Goal: Transaction & Acquisition: Download file/media

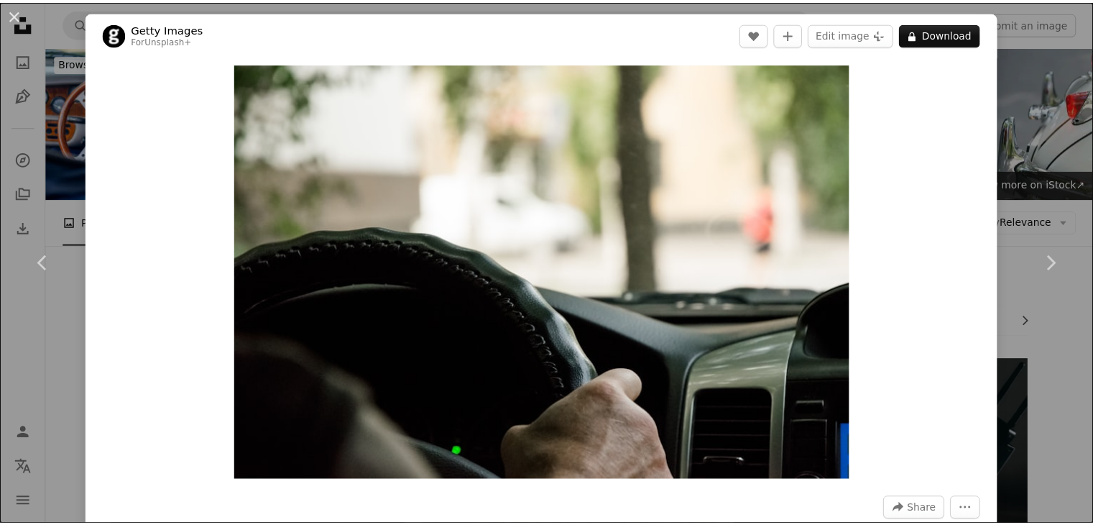
scroll to position [13601, 0]
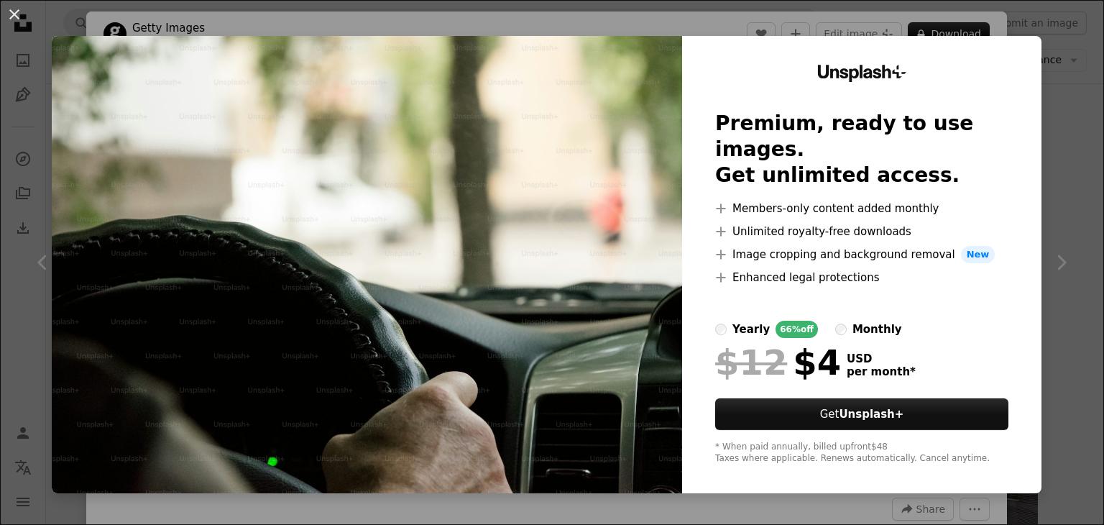
click at [1055, 41] on div "An X shape Unsplash+ Premium, ready to use images. Get unlimited access. A plus…" at bounding box center [552, 262] width 1104 height 525
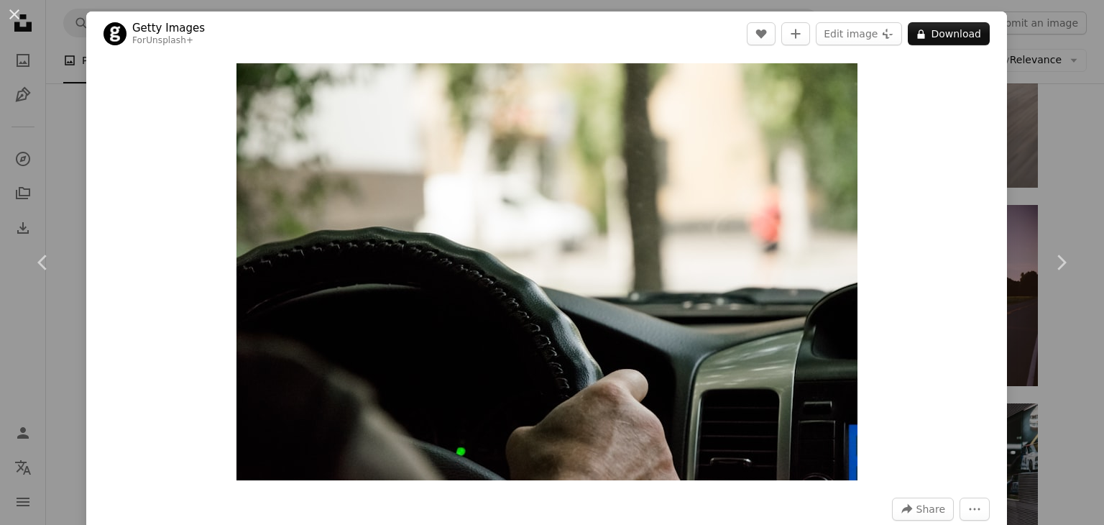
click at [1058, 134] on div "An X shape Chevron left Chevron right Getty Images For Unsplash+ A heart A plus…" at bounding box center [552, 262] width 1104 height 525
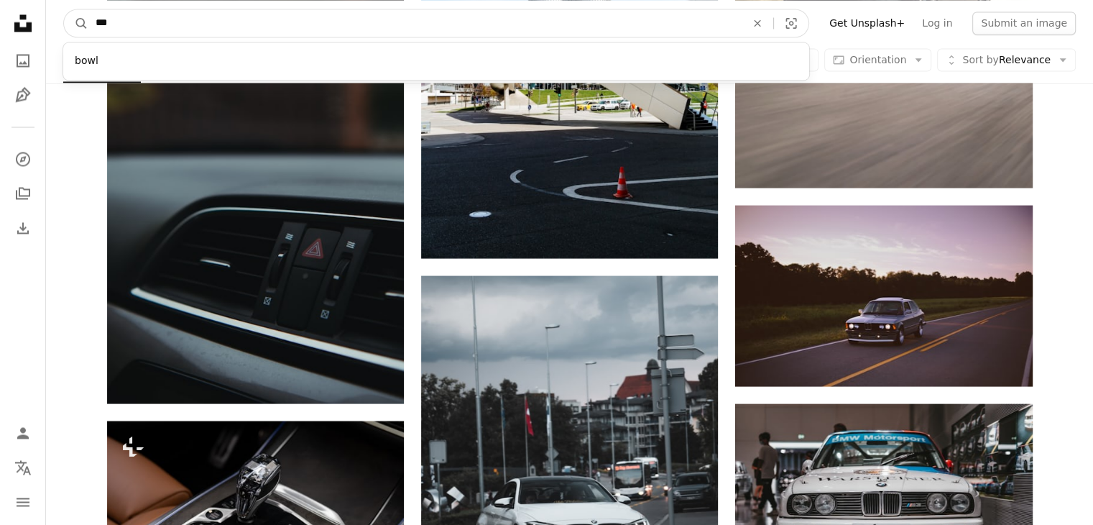
drag, startPoint x: 206, startPoint y: 22, endPoint x: 98, endPoint y: 16, distance: 108.7
click at [98, 16] on input "***" at bounding box center [414, 22] width 653 height 27
type input "**********"
click at [64, 9] on button "A magnifying glass" at bounding box center [76, 22] width 24 height 27
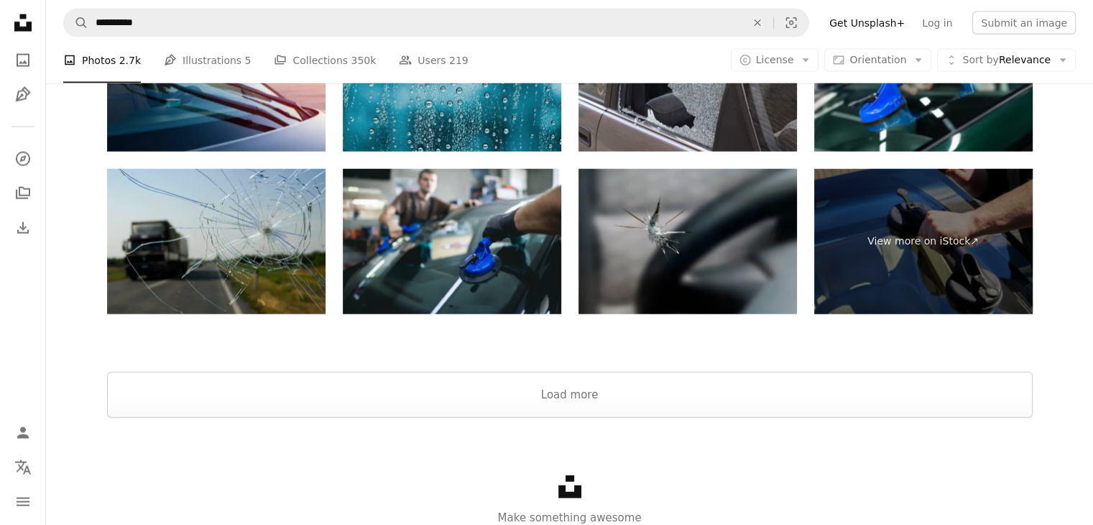
scroll to position [3290, 0]
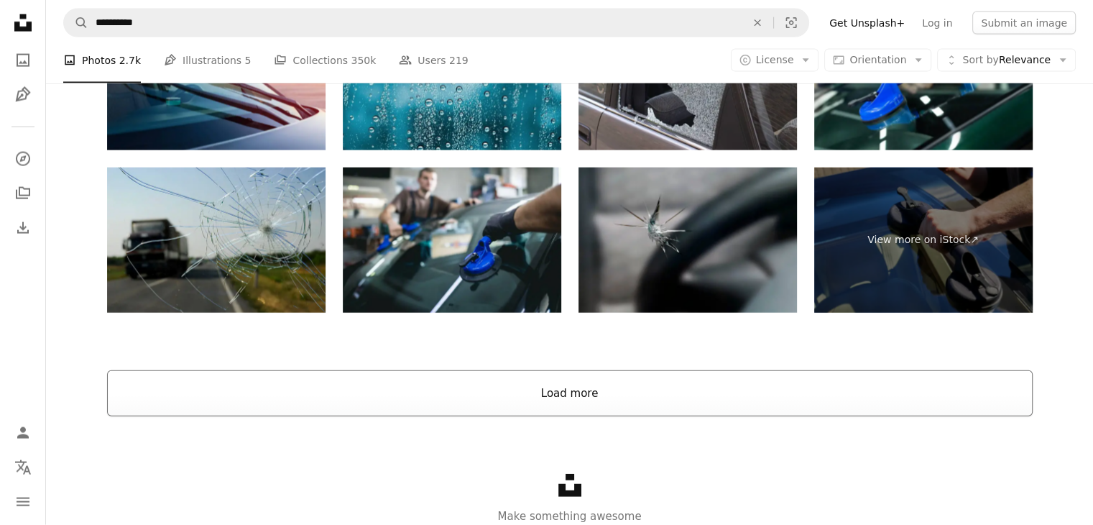
click at [554, 384] on button "Load more" at bounding box center [570, 393] width 926 height 46
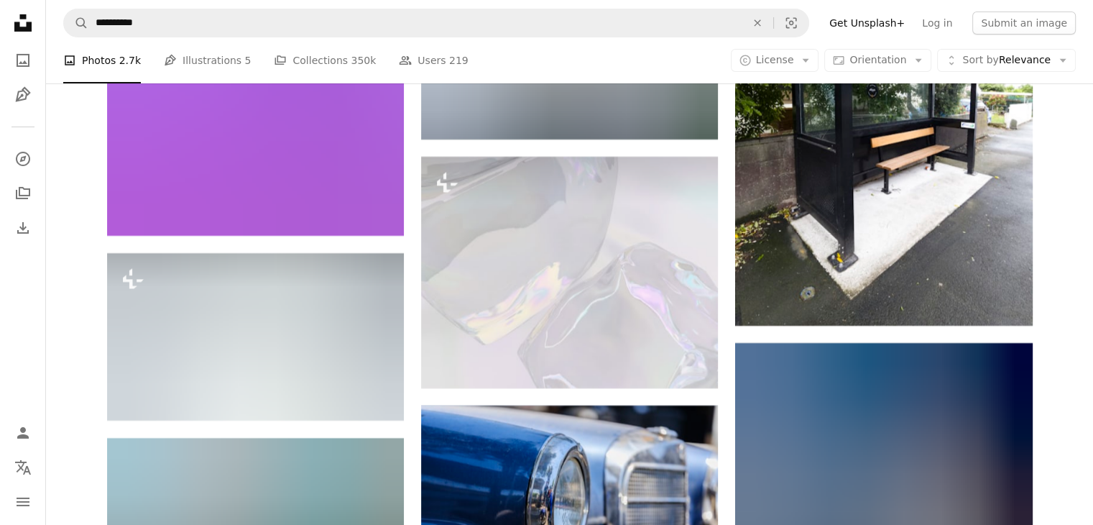
scroll to position [21484, 0]
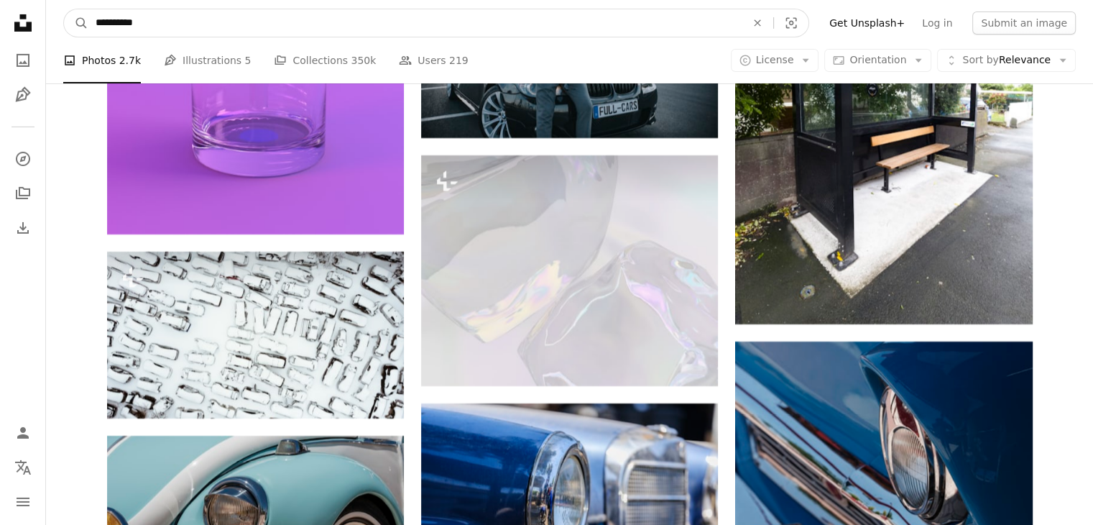
drag, startPoint x: 196, startPoint y: 21, endPoint x: 58, endPoint y: 18, distance: 138.8
click at [58, 18] on nav "**********" at bounding box center [569, 23] width 1047 height 46
type input "**********"
click at [64, 9] on button "A magnifying glass" at bounding box center [76, 22] width 24 height 27
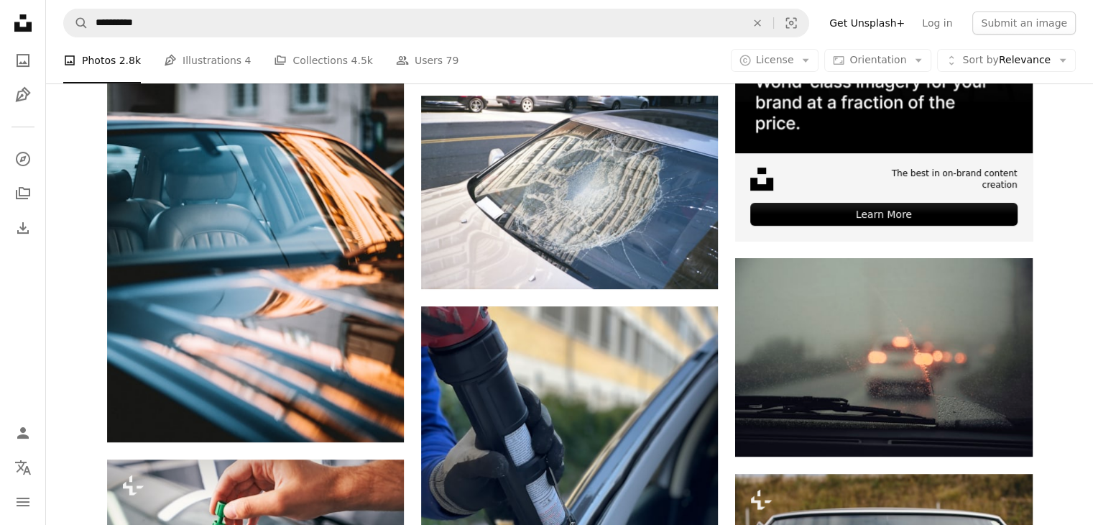
scroll to position [509, 0]
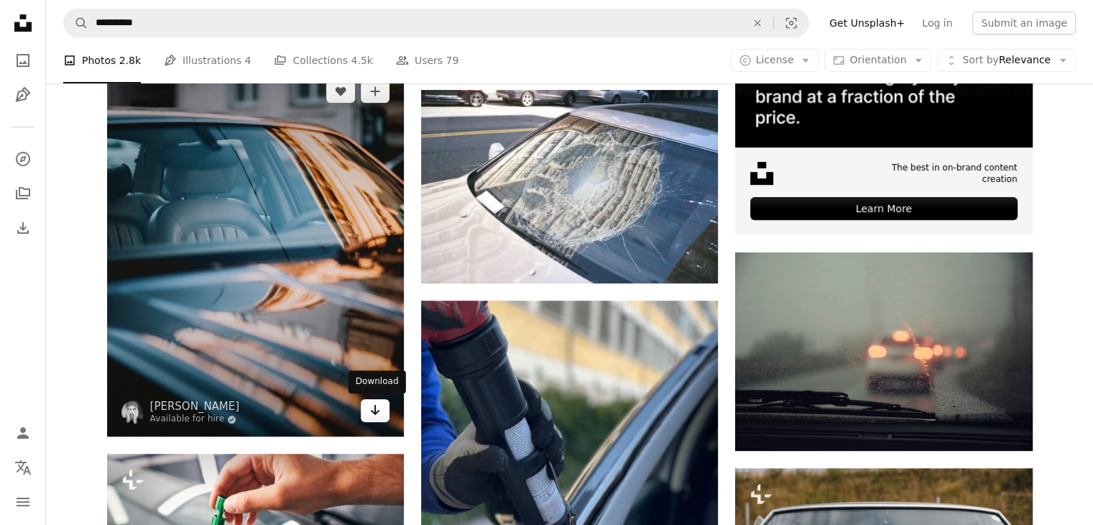
click at [375, 412] on icon "Download" at bounding box center [375, 410] width 9 height 10
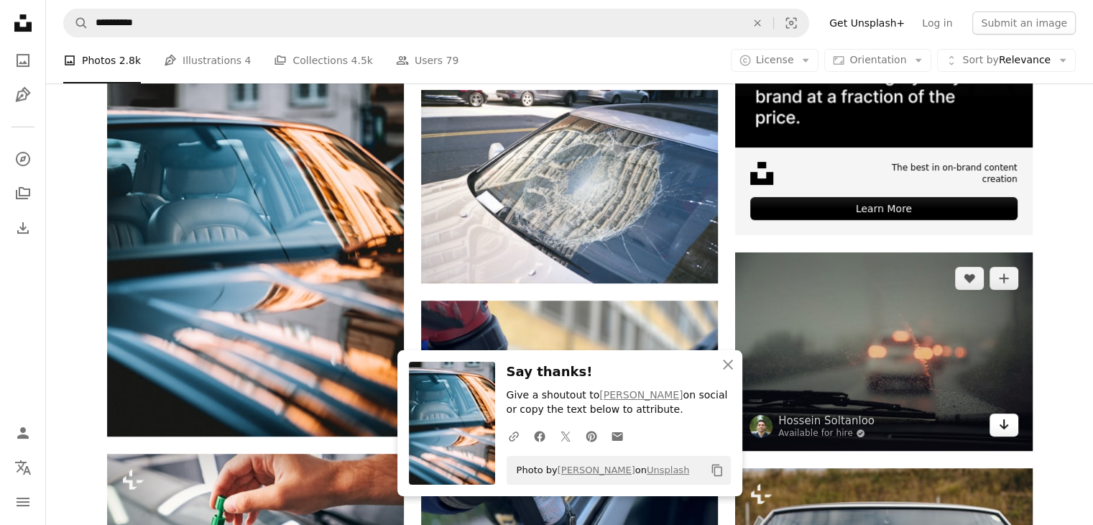
click at [1008, 428] on icon "Arrow pointing down" at bounding box center [1005, 424] width 12 height 17
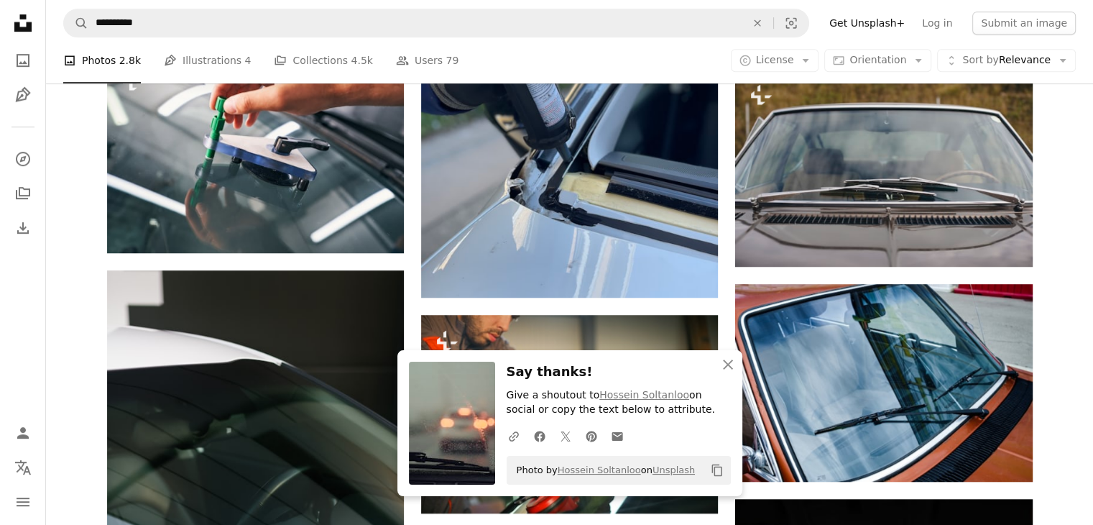
scroll to position [909, 0]
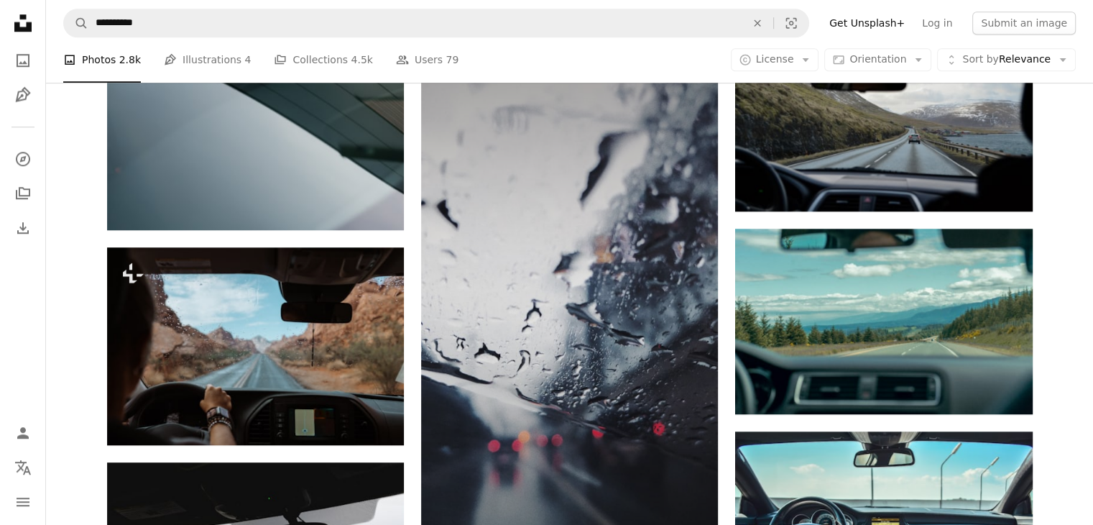
click at [566, 255] on img at bounding box center [569, 309] width 297 height 528
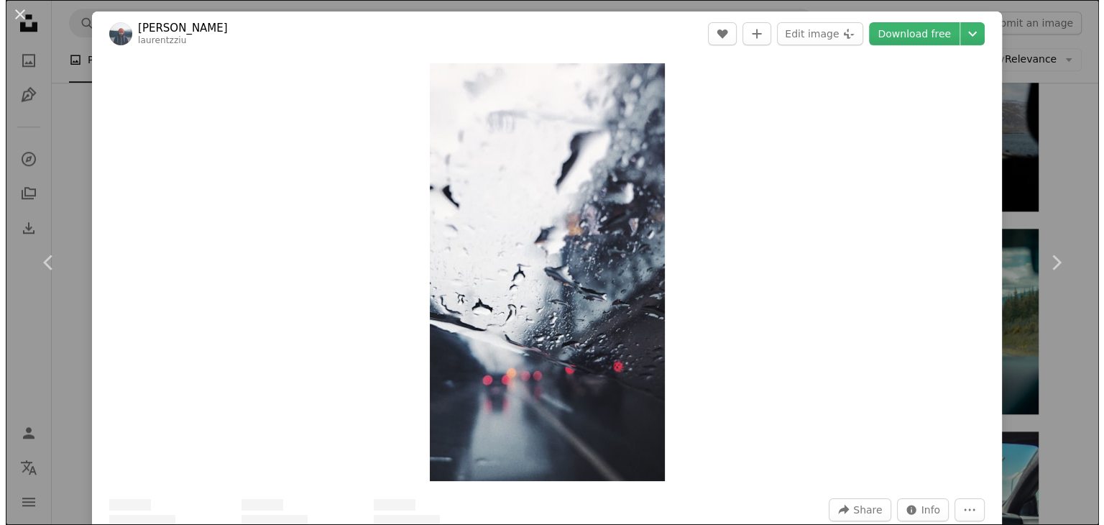
scroll to position [1423, 0]
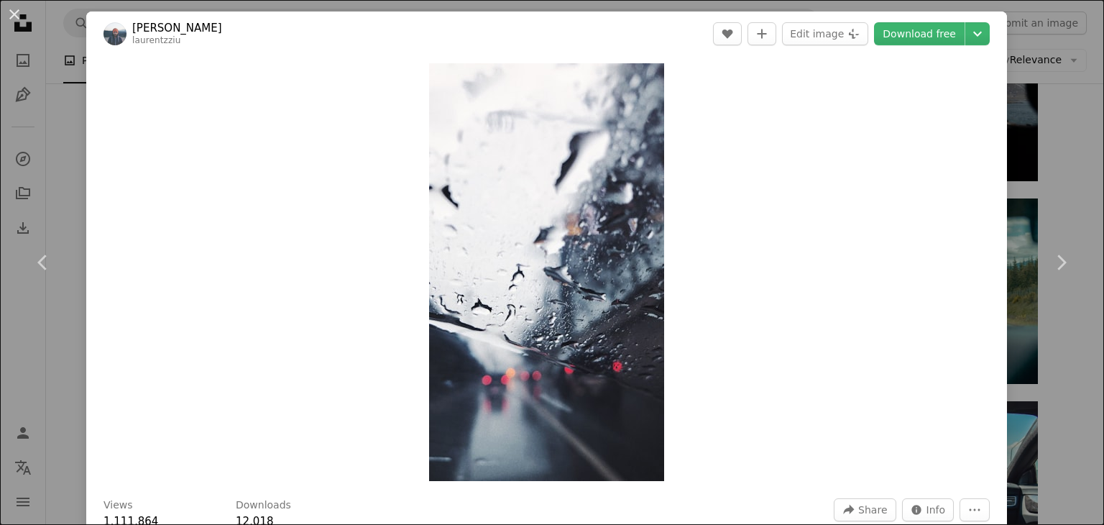
click at [1049, 119] on div "An X shape Chevron left Chevron right [PERSON_NAME] laurentzziu A heart A plus …" at bounding box center [552, 262] width 1104 height 525
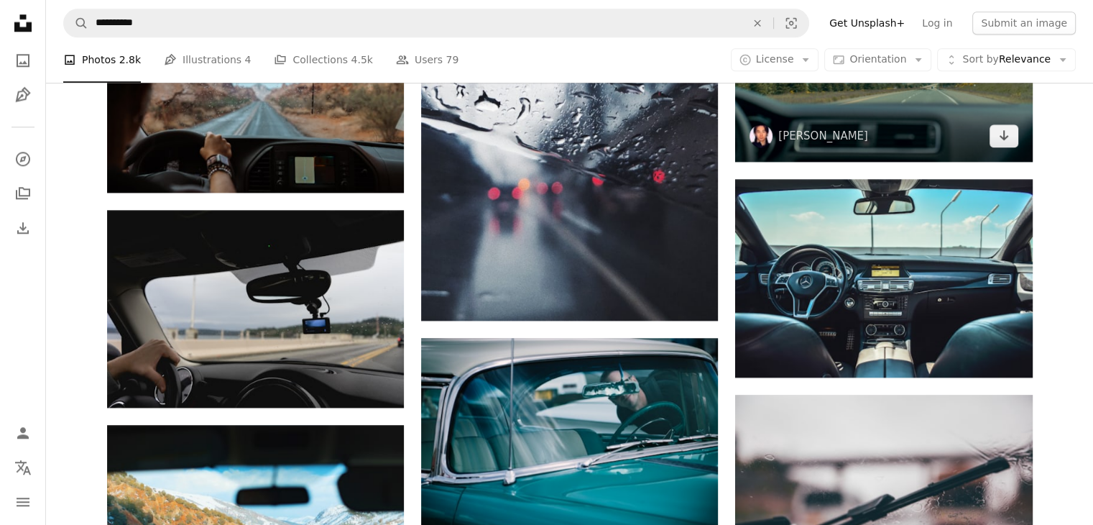
scroll to position [1646, 0]
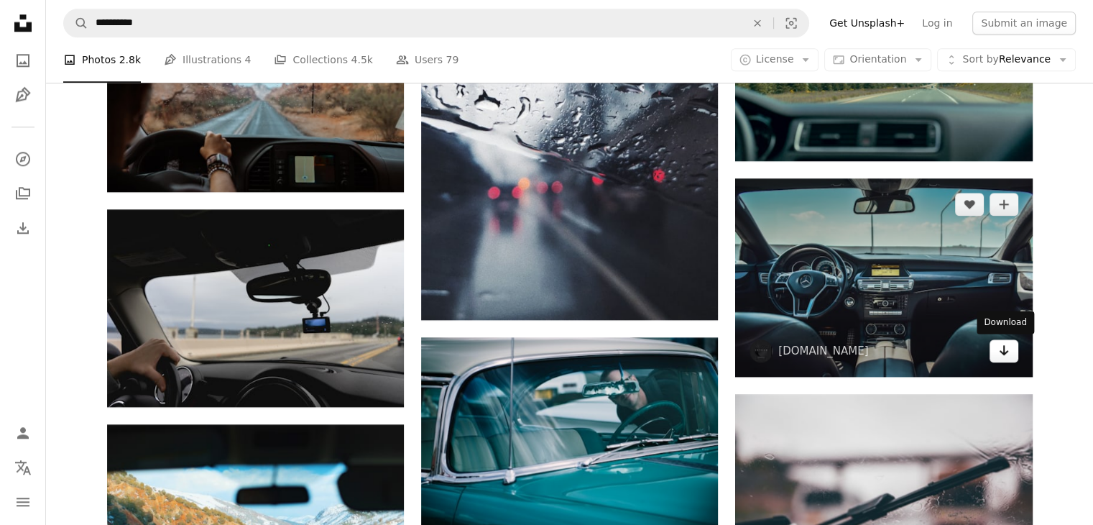
click at [1006, 359] on link "Arrow pointing down" at bounding box center [1004, 350] width 29 height 23
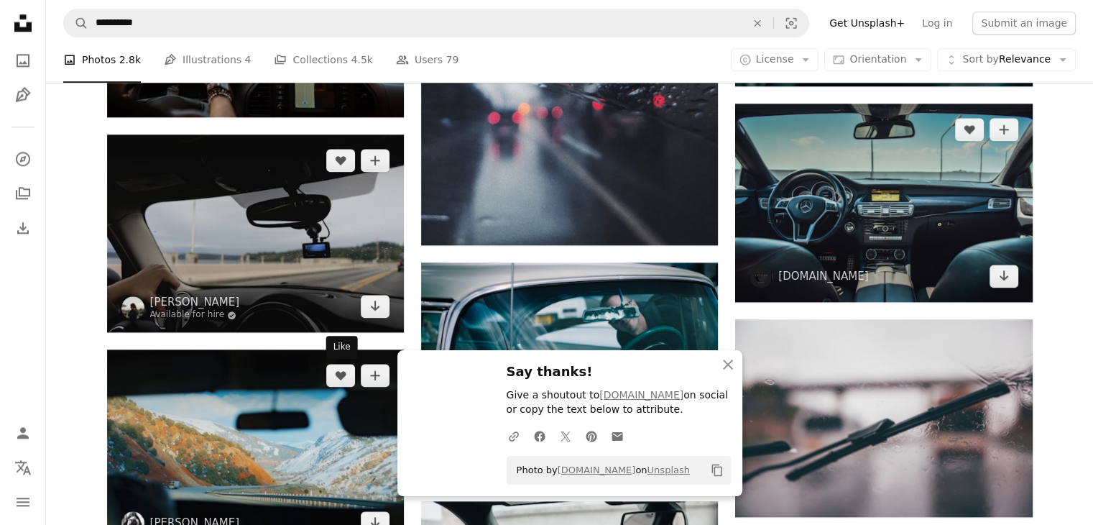
scroll to position [1722, 0]
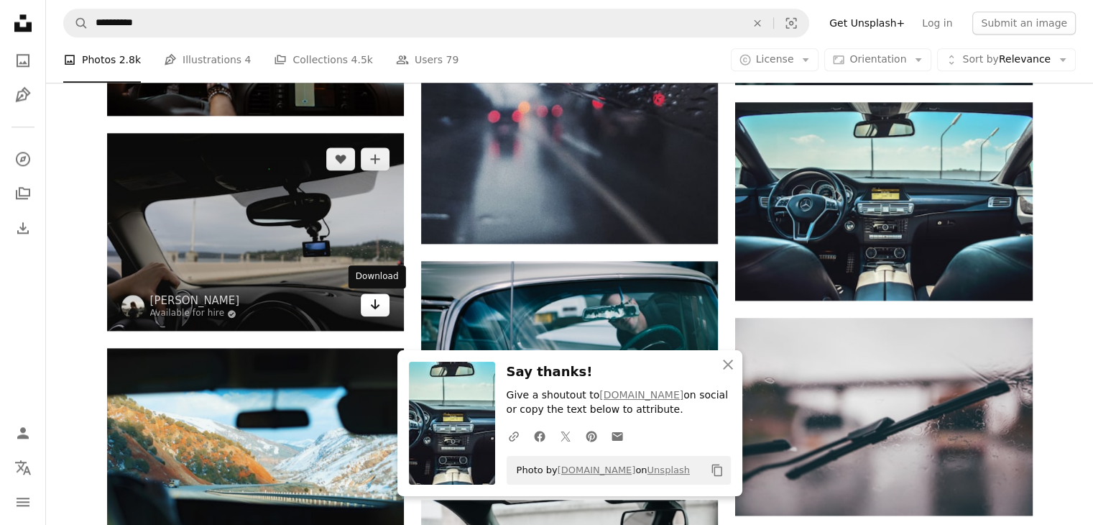
click at [373, 304] on icon "Arrow pointing down" at bounding box center [376, 303] width 12 height 17
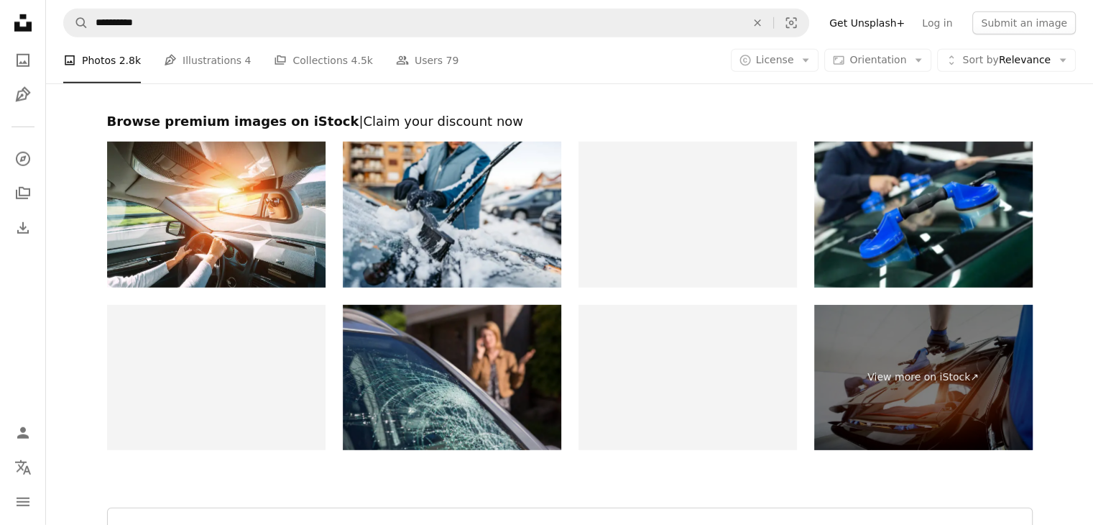
scroll to position [4124, 0]
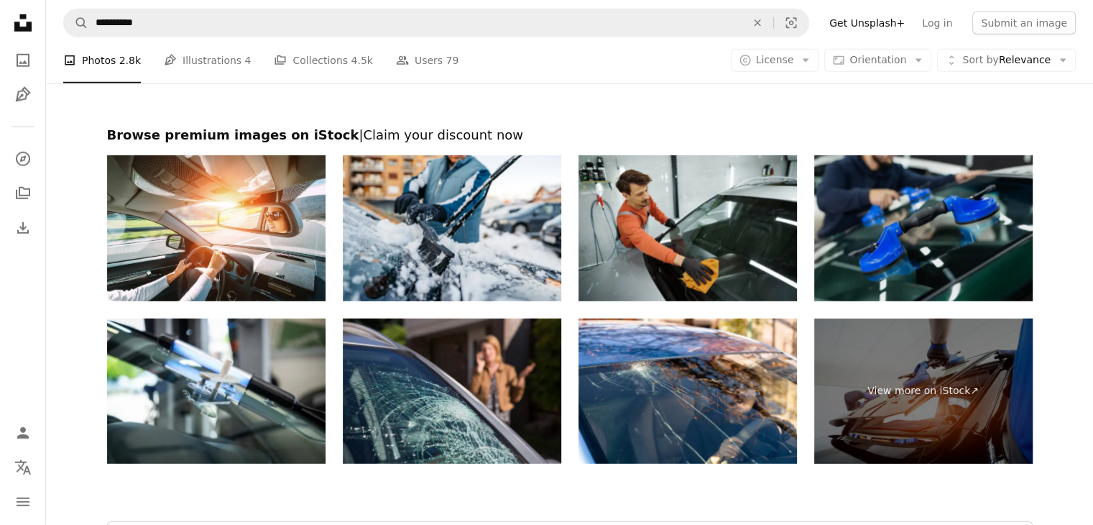
click at [901, 193] on img at bounding box center [923, 228] width 219 height 146
